Goal: Task Accomplishment & Management: Manage account settings

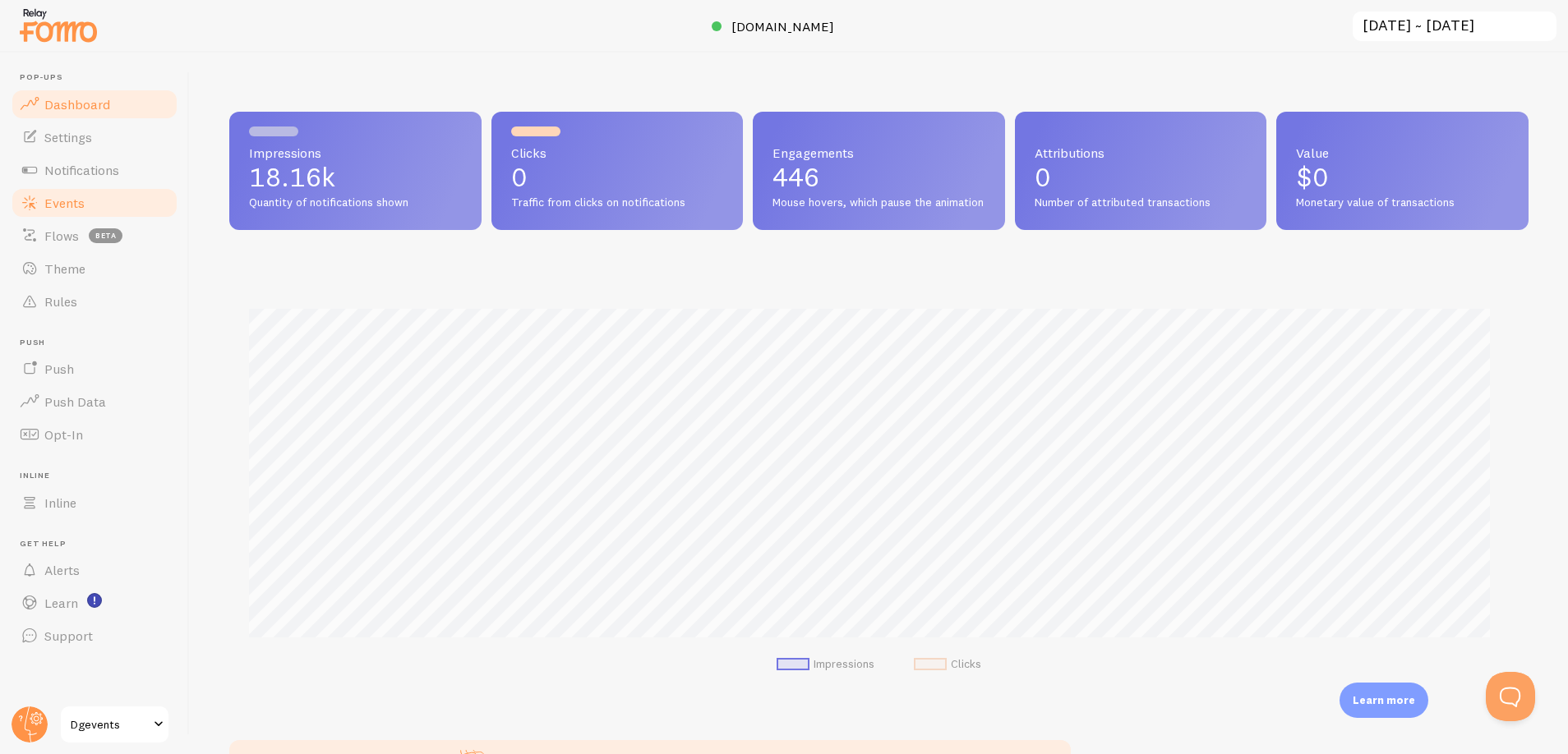
click at [88, 195] on link "Events" at bounding box center [94, 202] width 169 height 33
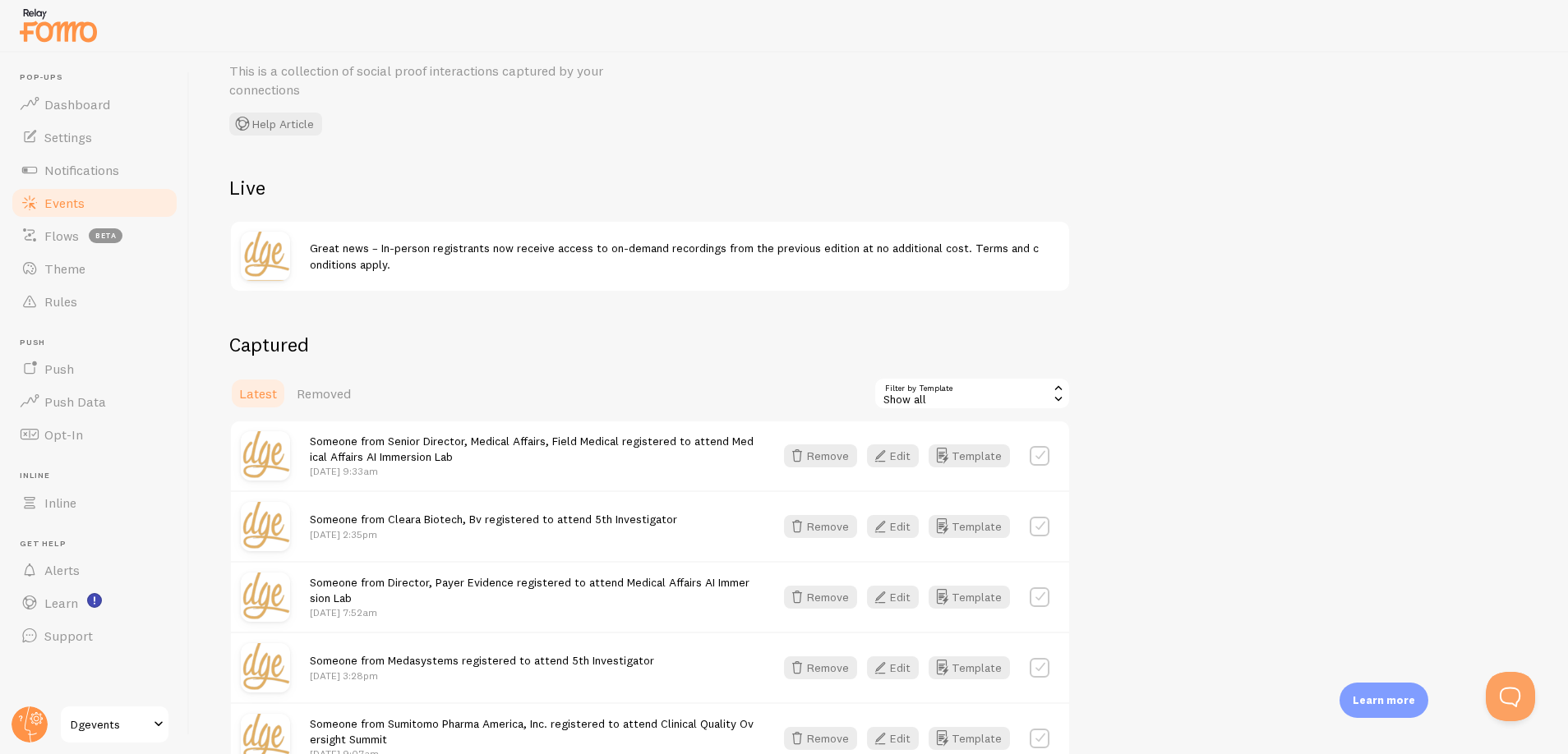
scroll to position [123, 0]
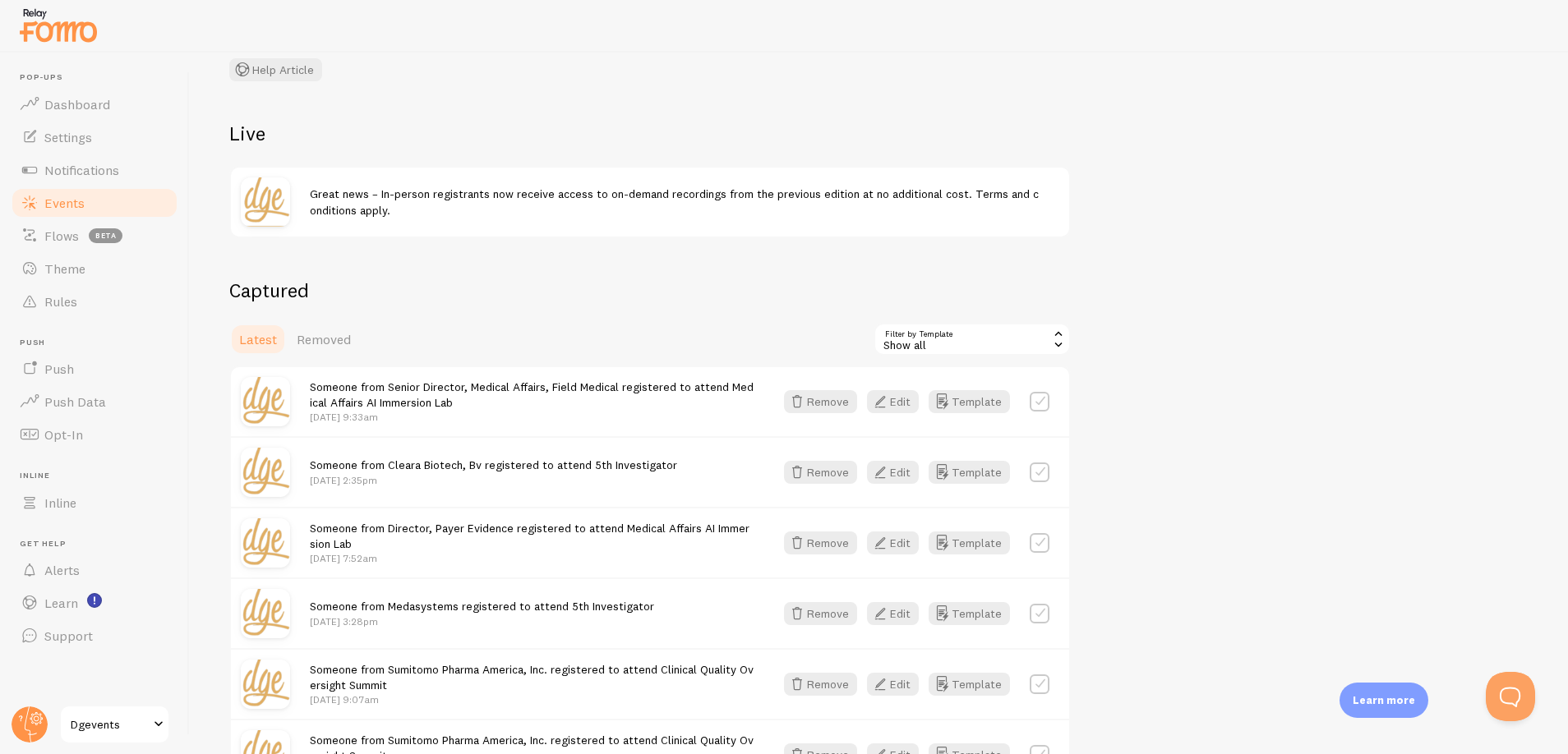
click at [432, 382] on span "Someone from Senior Director, Medical Affairs, Field Medical registered to atte…" at bounding box center [531, 395] width 443 height 31
copy span "Director"
click at [816, 219] on div "Great news – In-person registrants now receive access to on-demand recordings f…" at bounding box center [650, 202] width 838 height 69
click at [1040, 407] on label at bounding box center [1039, 401] width 20 height 20
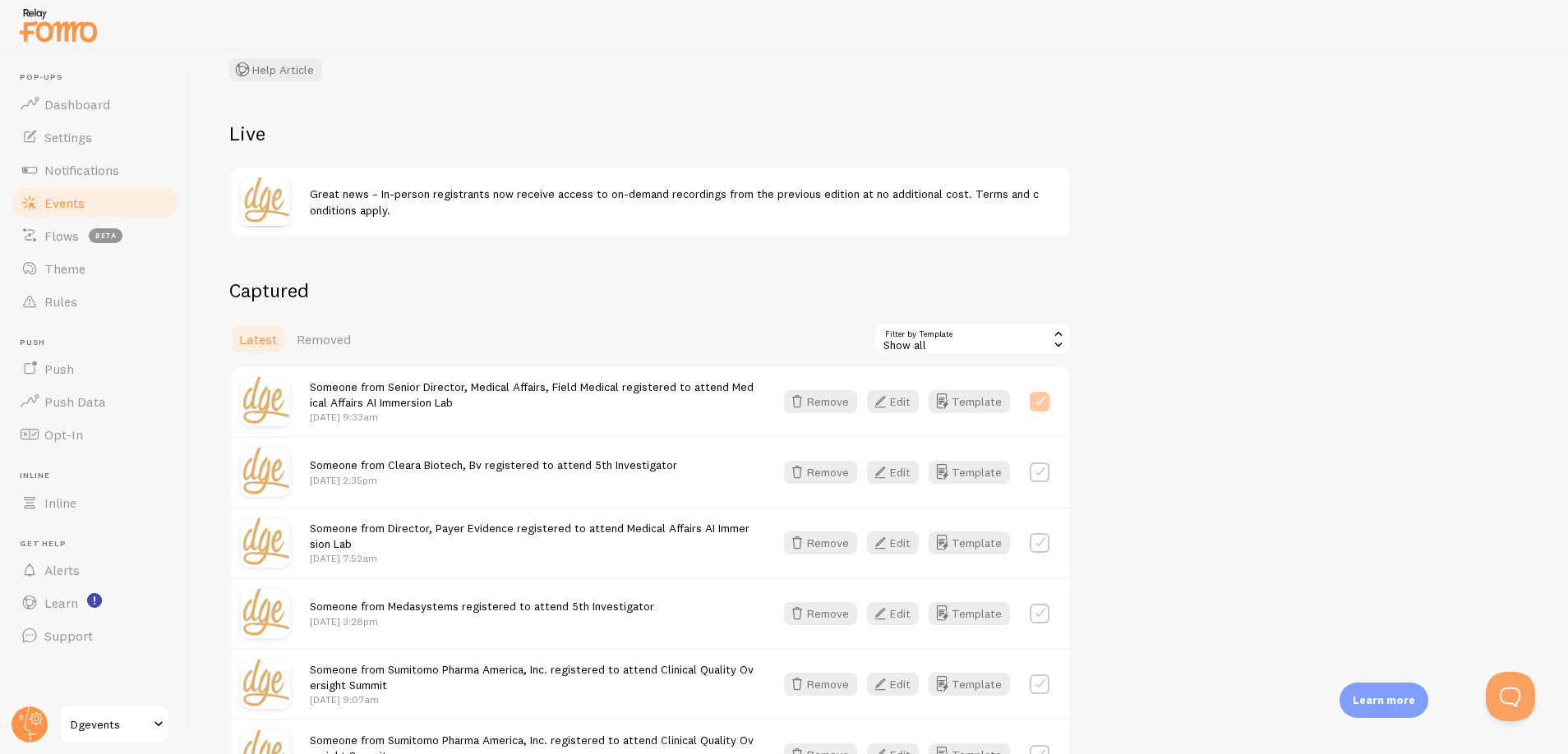
checkbox input "true"
click at [1037, 546] on label at bounding box center [1039, 543] width 20 height 20
checkbox input "true"
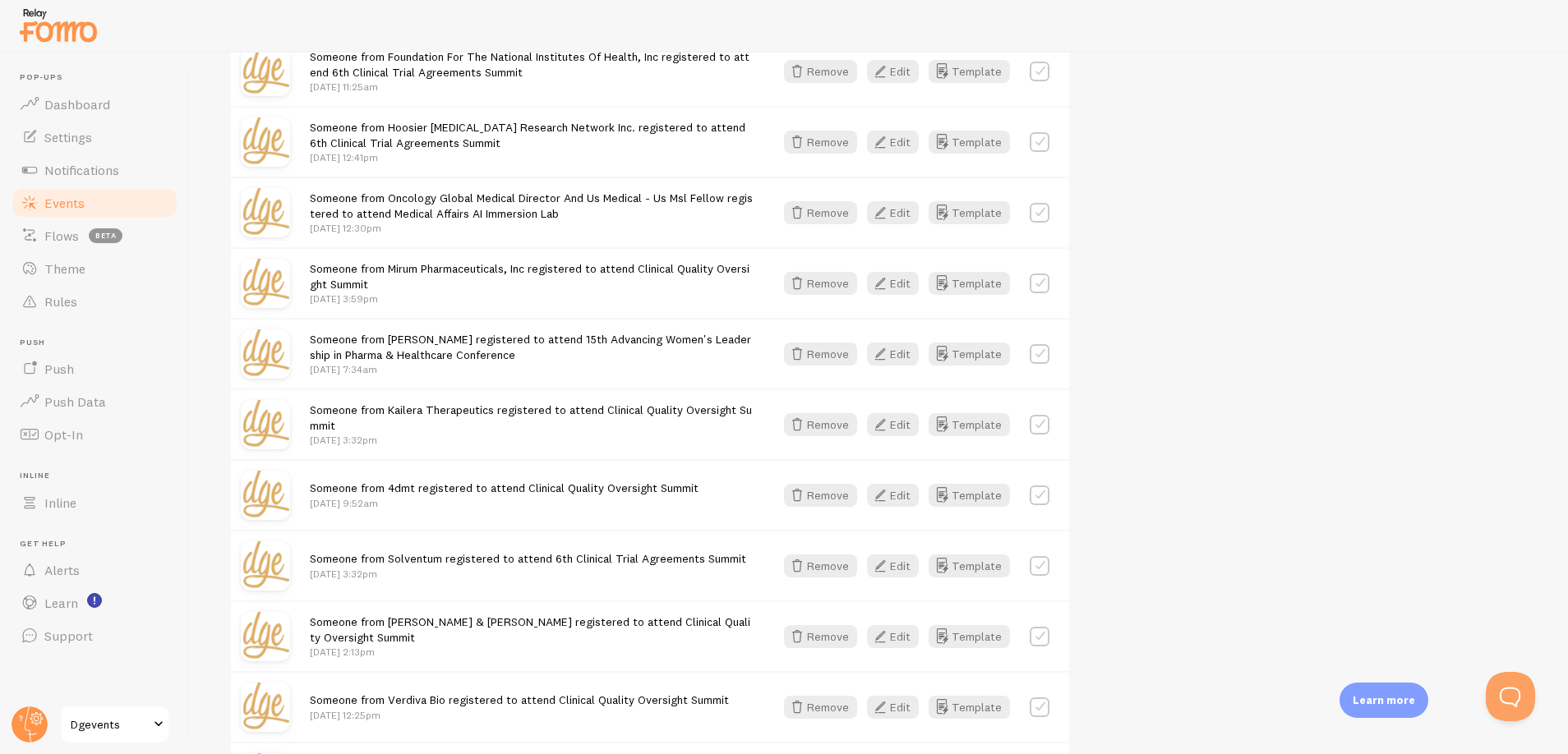
scroll to position [1356, 0]
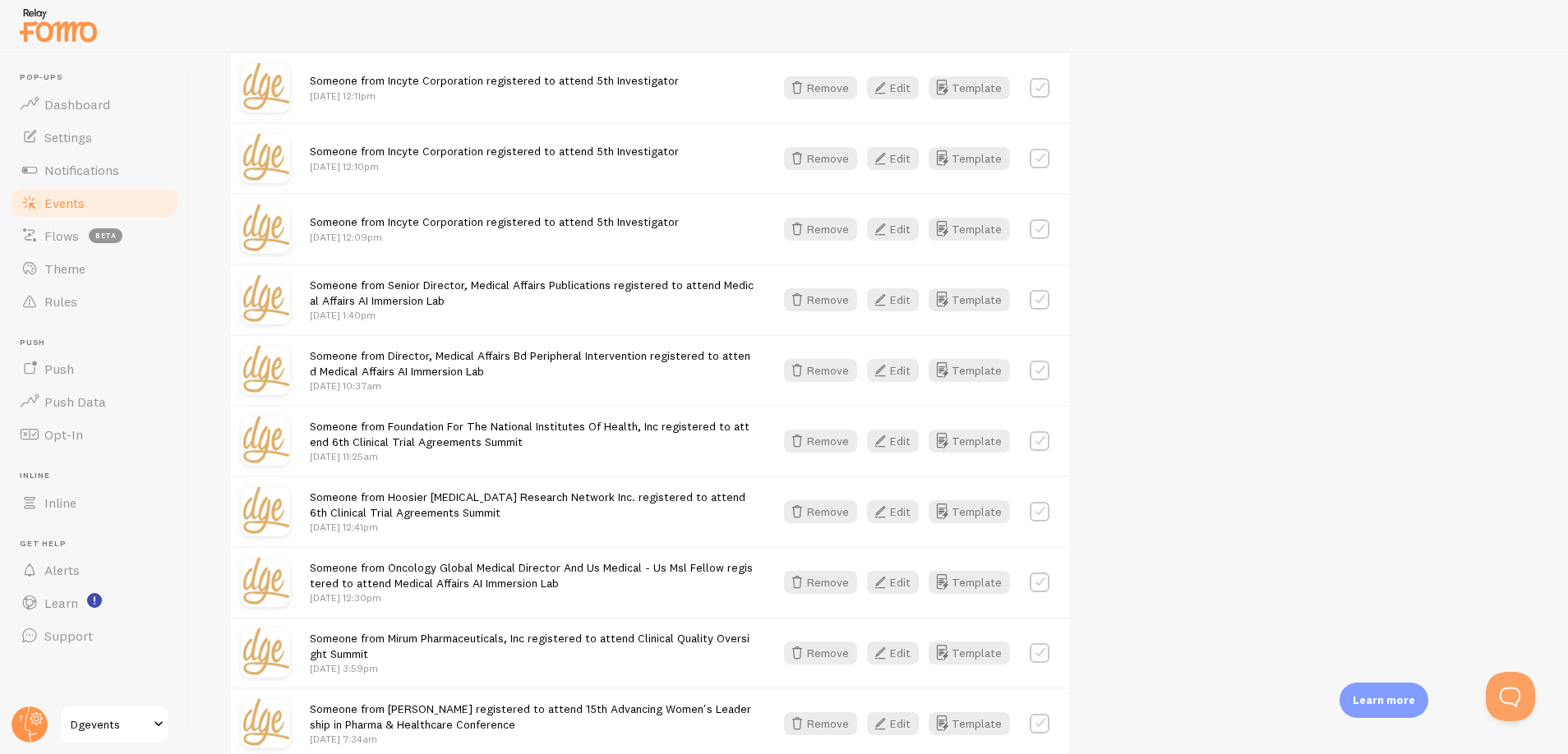
click at [1036, 301] on label at bounding box center [1039, 299] width 20 height 20
checkbox input "true"
click at [1039, 374] on label at bounding box center [1039, 370] width 20 height 20
checkbox input "true"
click at [1038, 585] on label at bounding box center [1039, 582] width 20 height 20
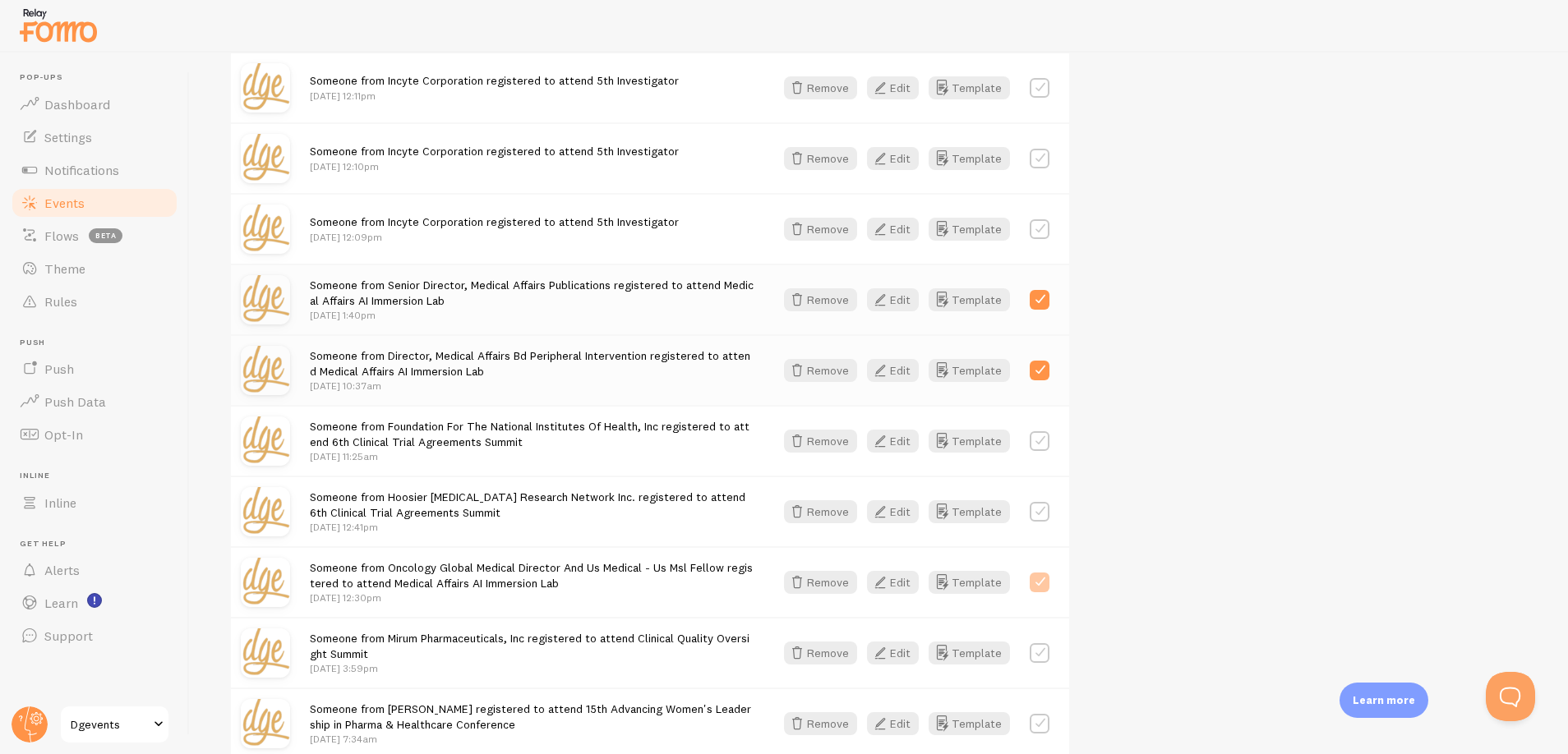
checkbox input "true"
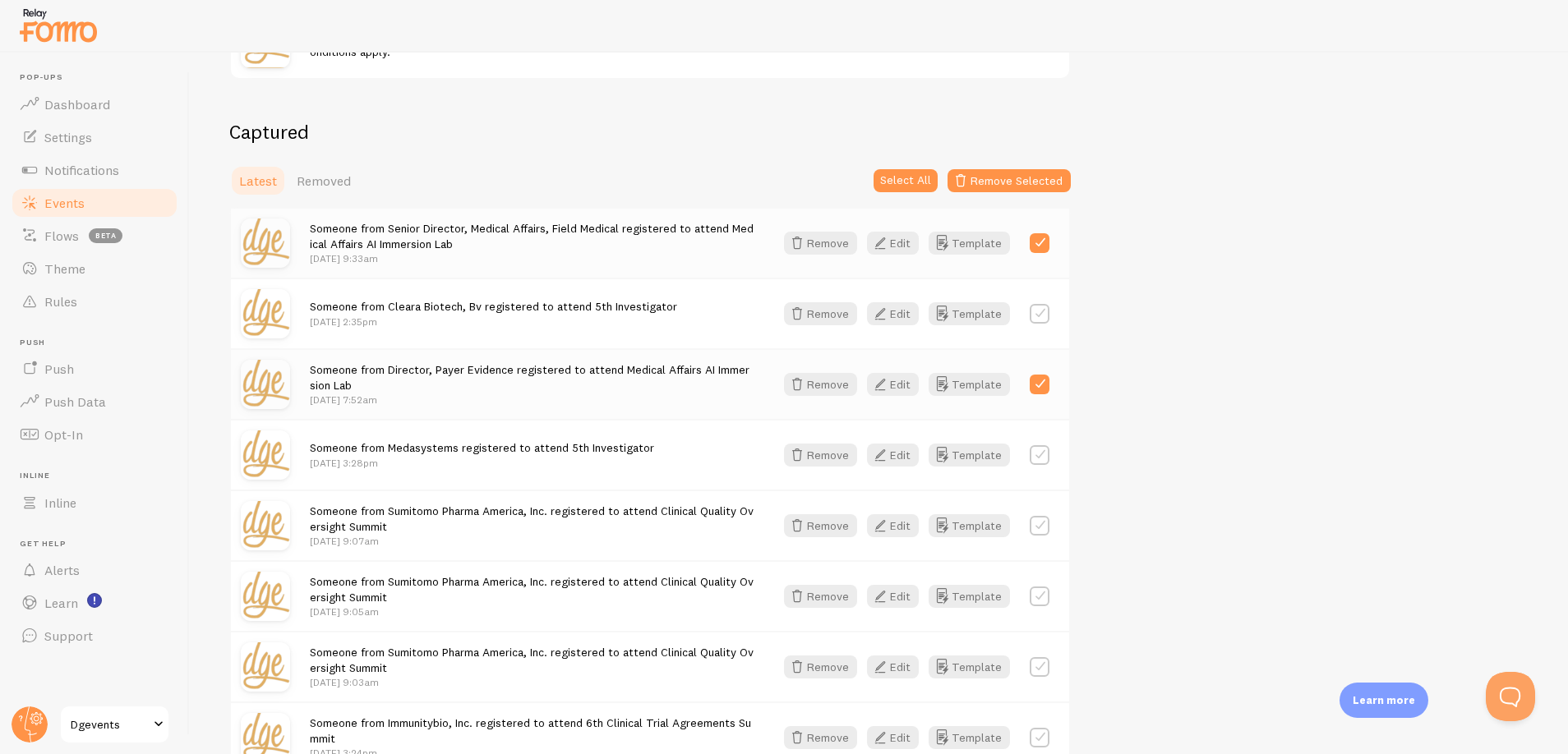
scroll to position [36, 0]
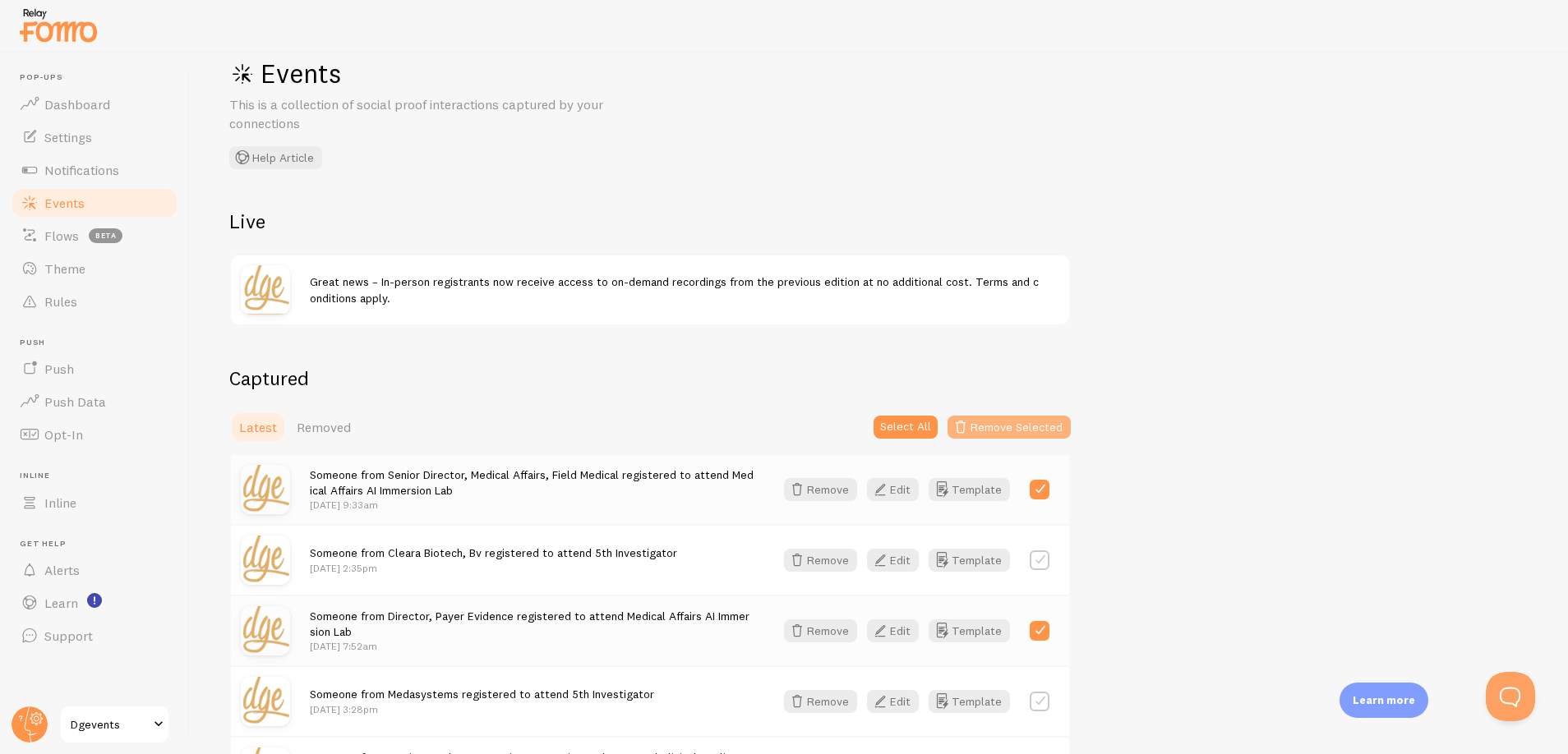
click at [1027, 428] on button "Remove Selected" at bounding box center [1009, 427] width 123 height 23
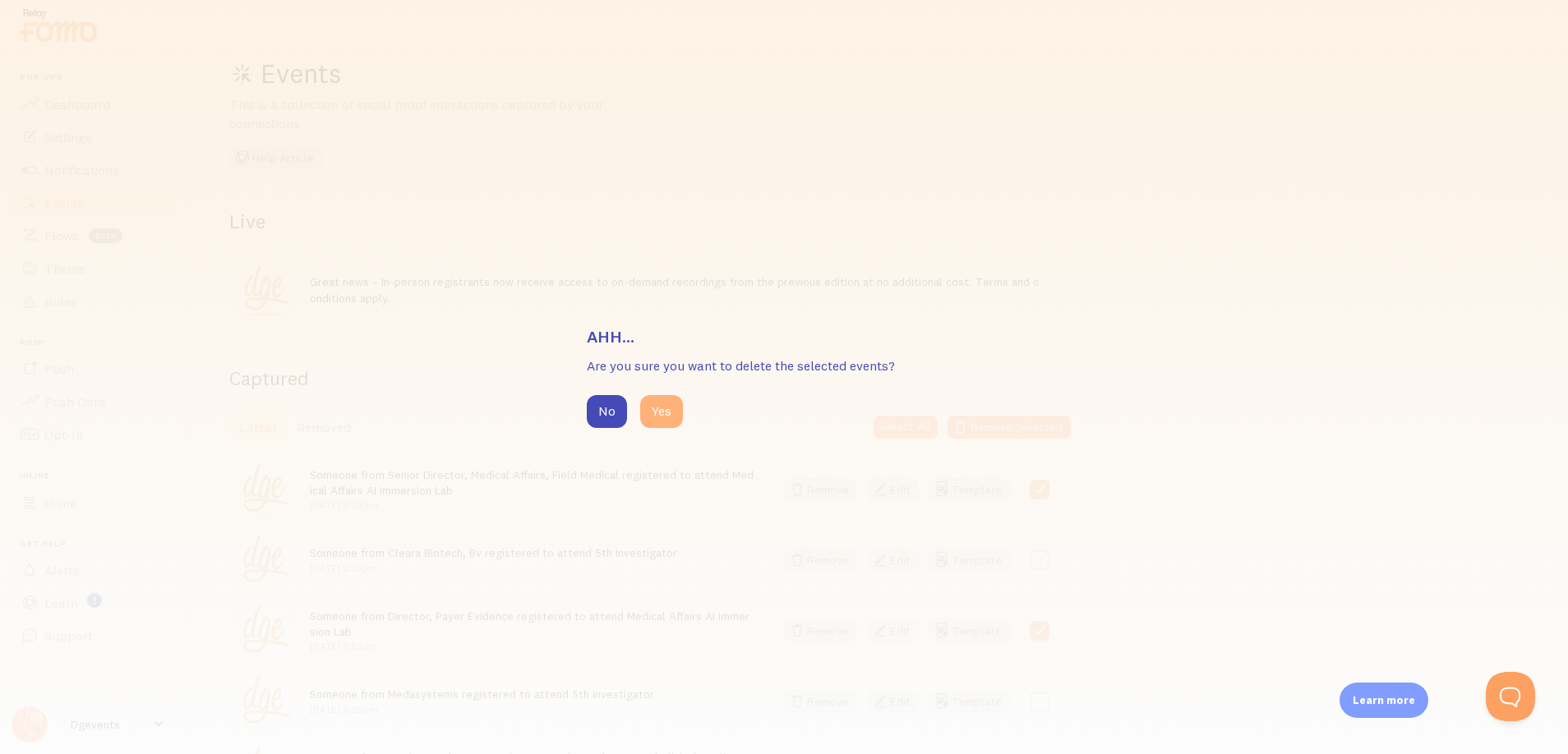
click at [664, 399] on button "Yes" at bounding box center [661, 412] width 43 height 33
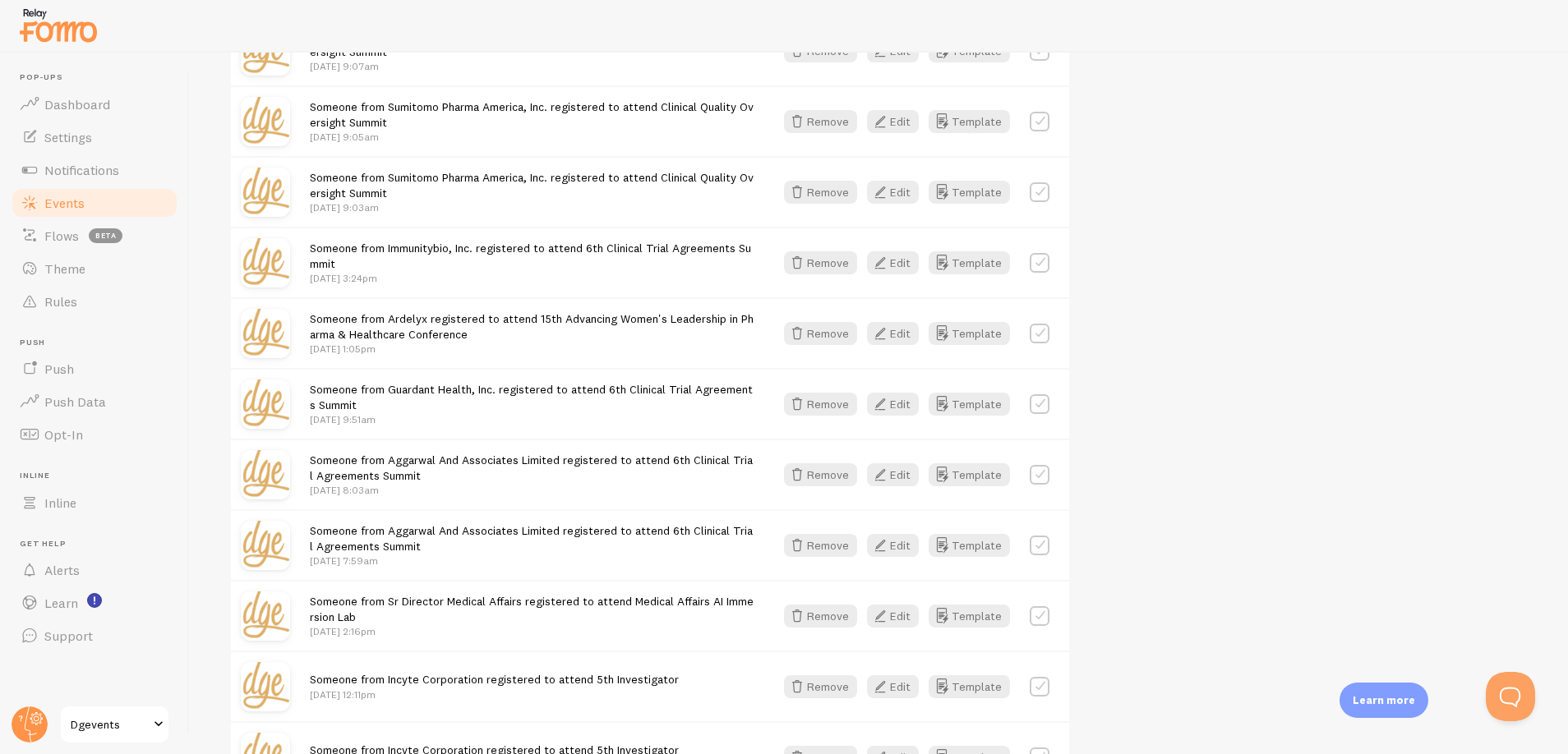
scroll to position [750, 0]
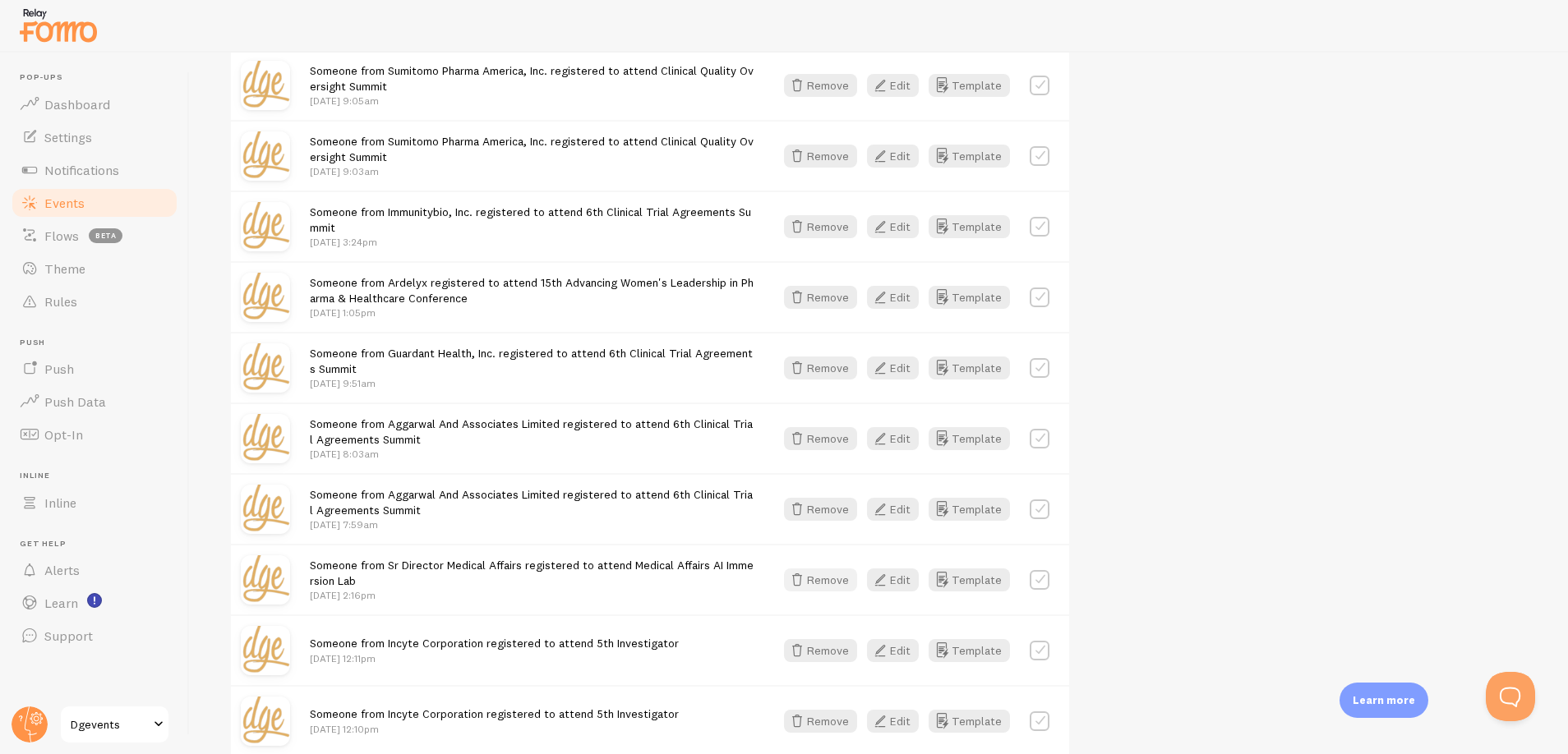
click at [835, 585] on button "Remove" at bounding box center [820, 580] width 73 height 23
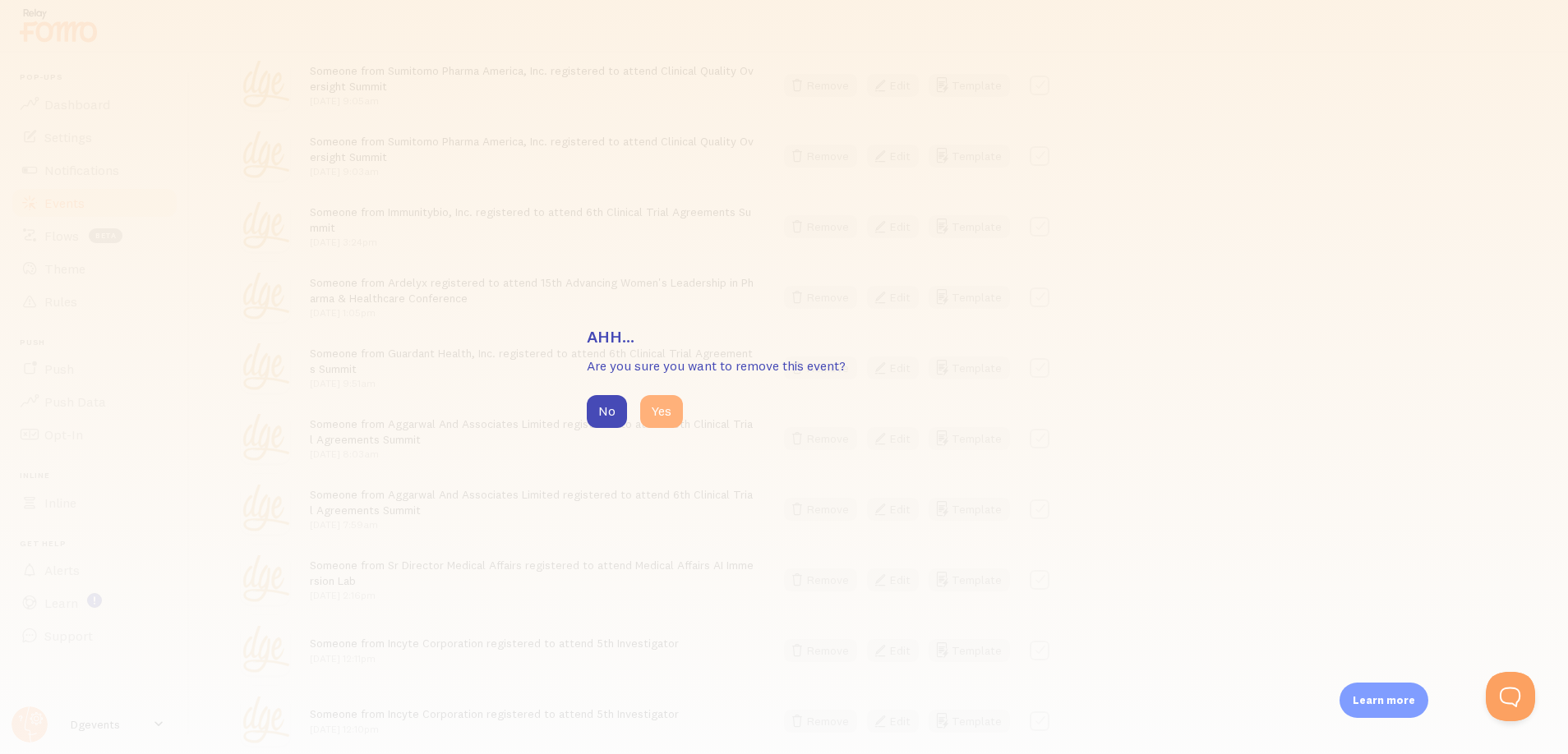
click at [662, 400] on button "Yes" at bounding box center [661, 412] width 43 height 33
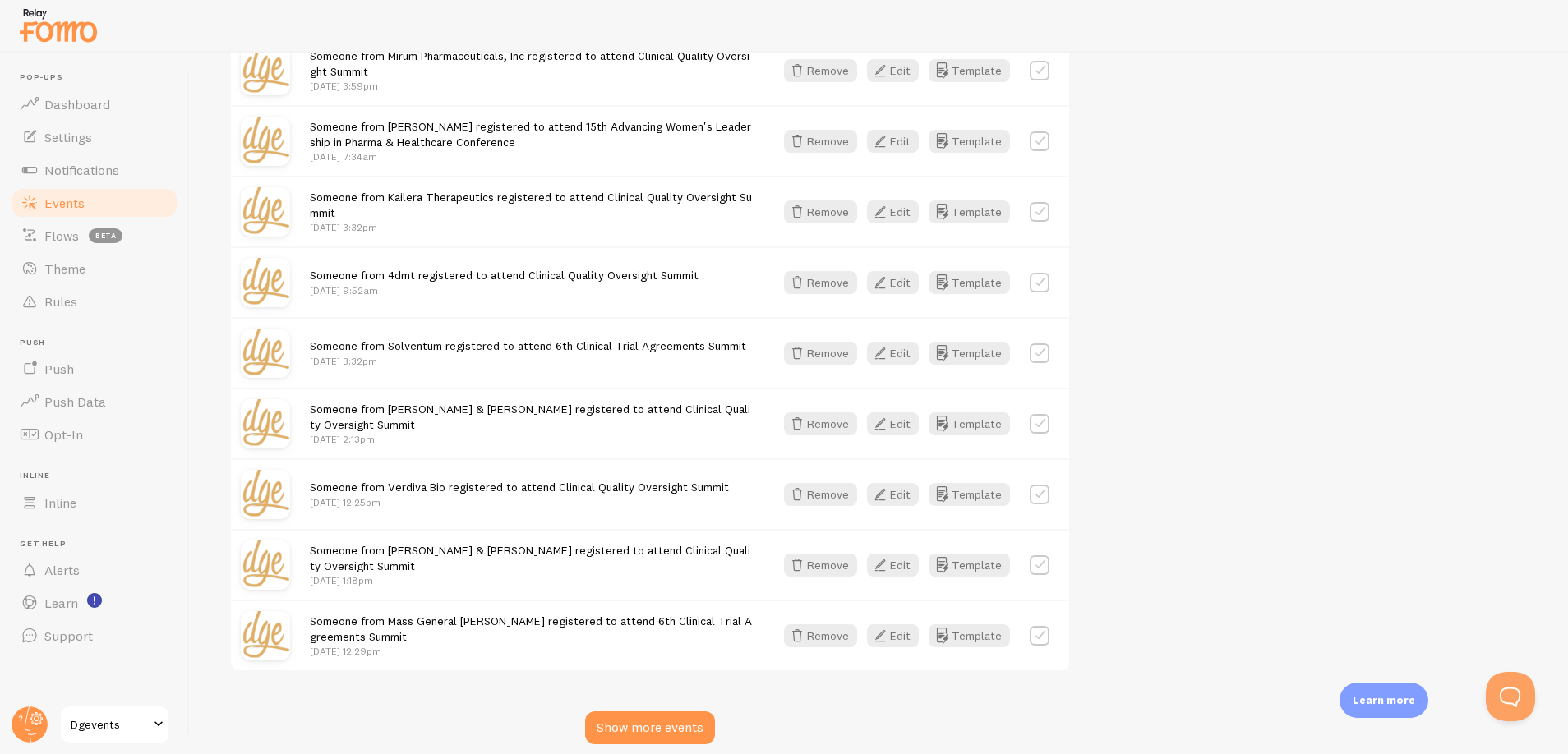
scroll to position [1682, 0]
